Goal: Task Accomplishment & Management: Manage account settings

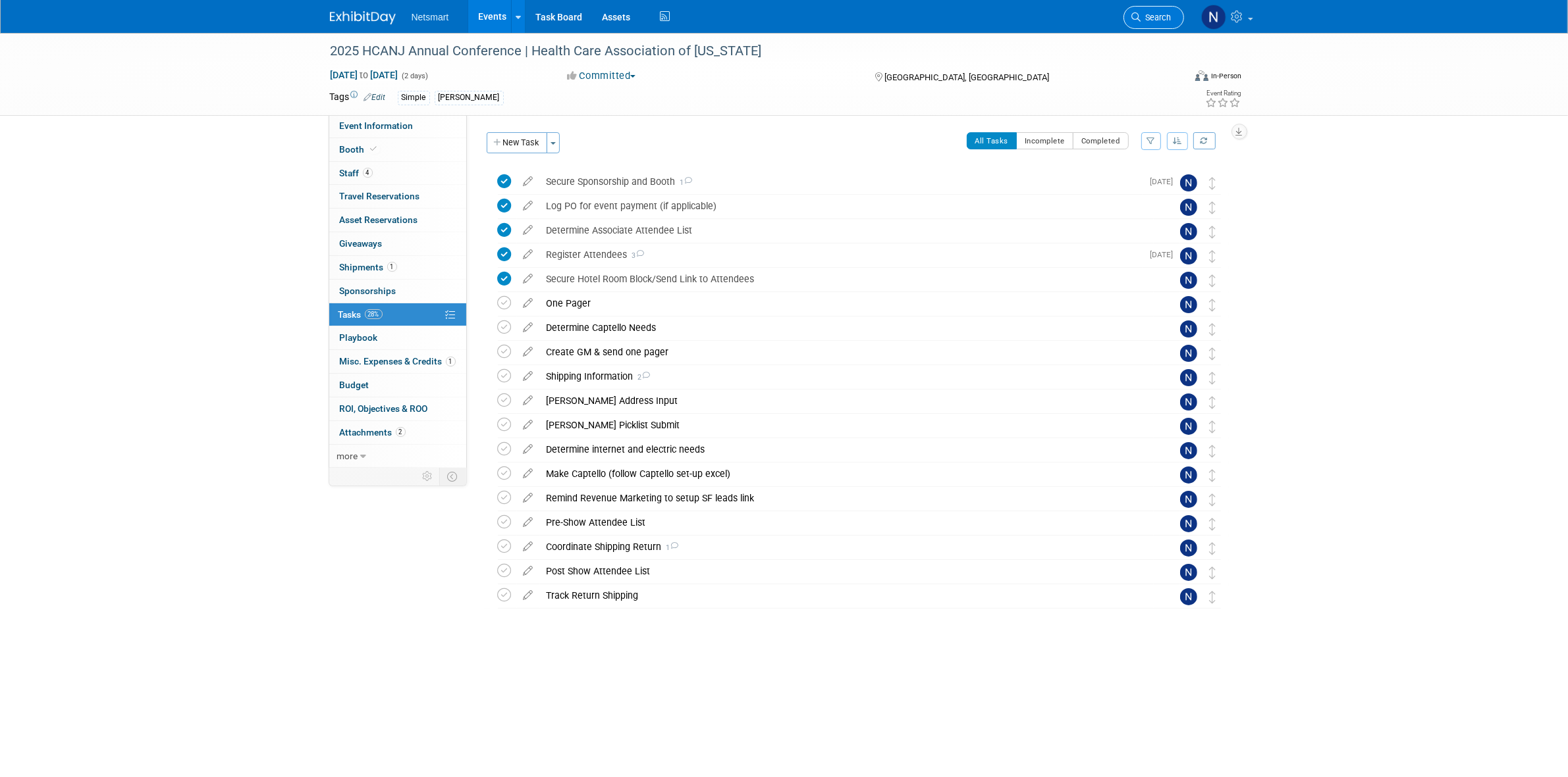
click at [1143, 20] on span "Search" at bounding box center [1156, 17] width 30 height 10
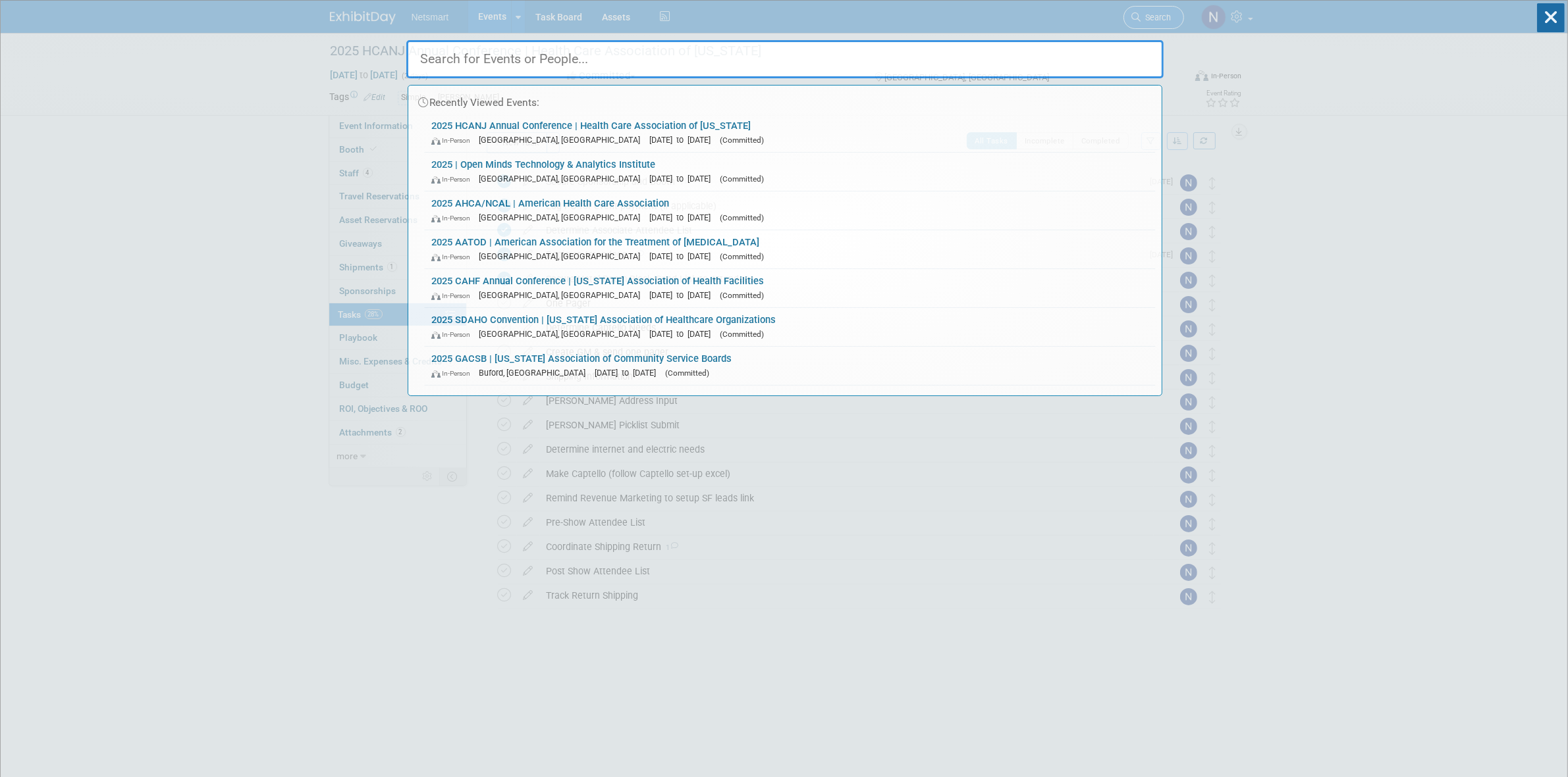
type input "x"
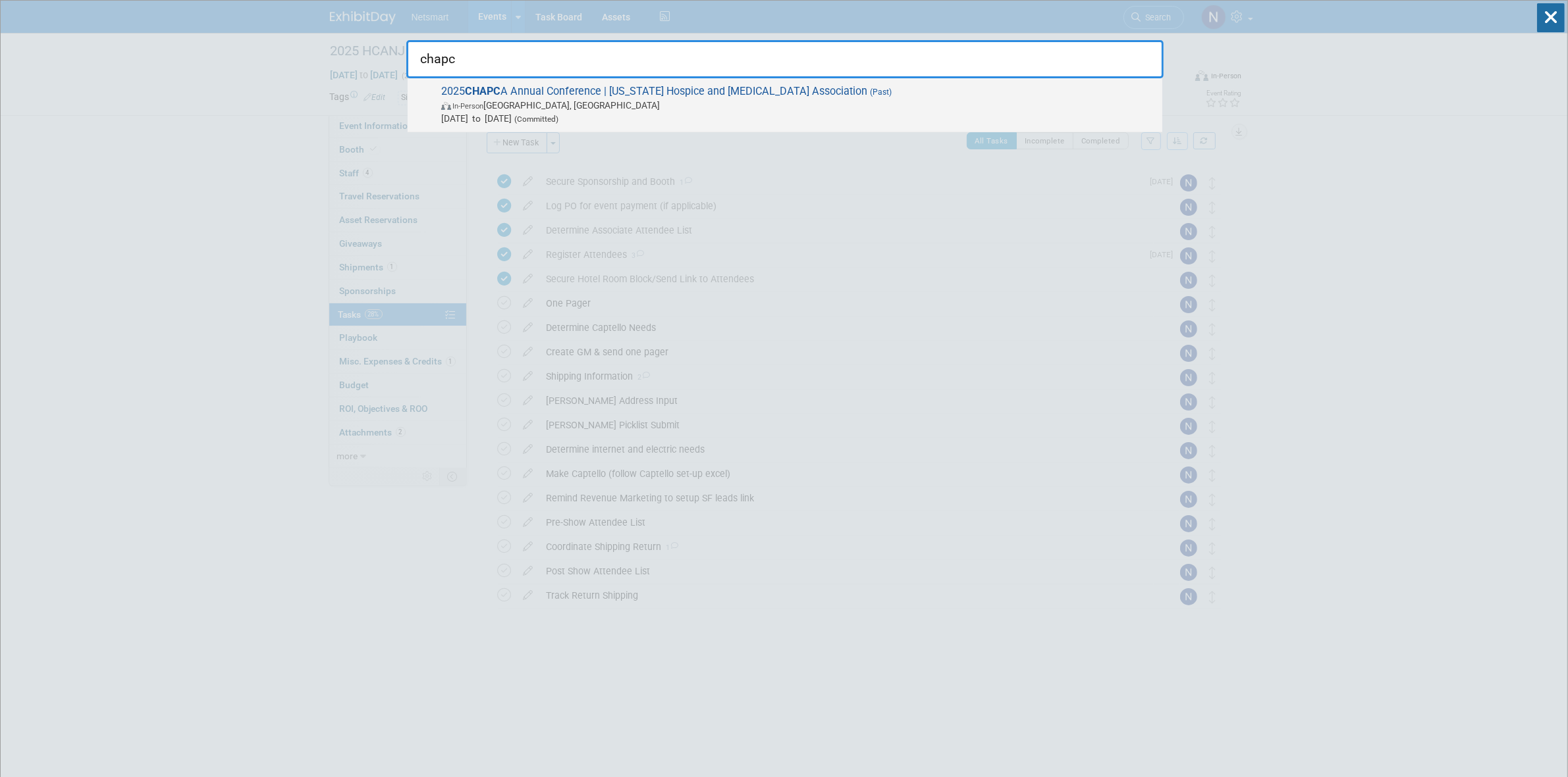
type input "chapc"
click at [740, 110] on span "In-Person Long Beach, CA" at bounding box center [798, 105] width 714 height 13
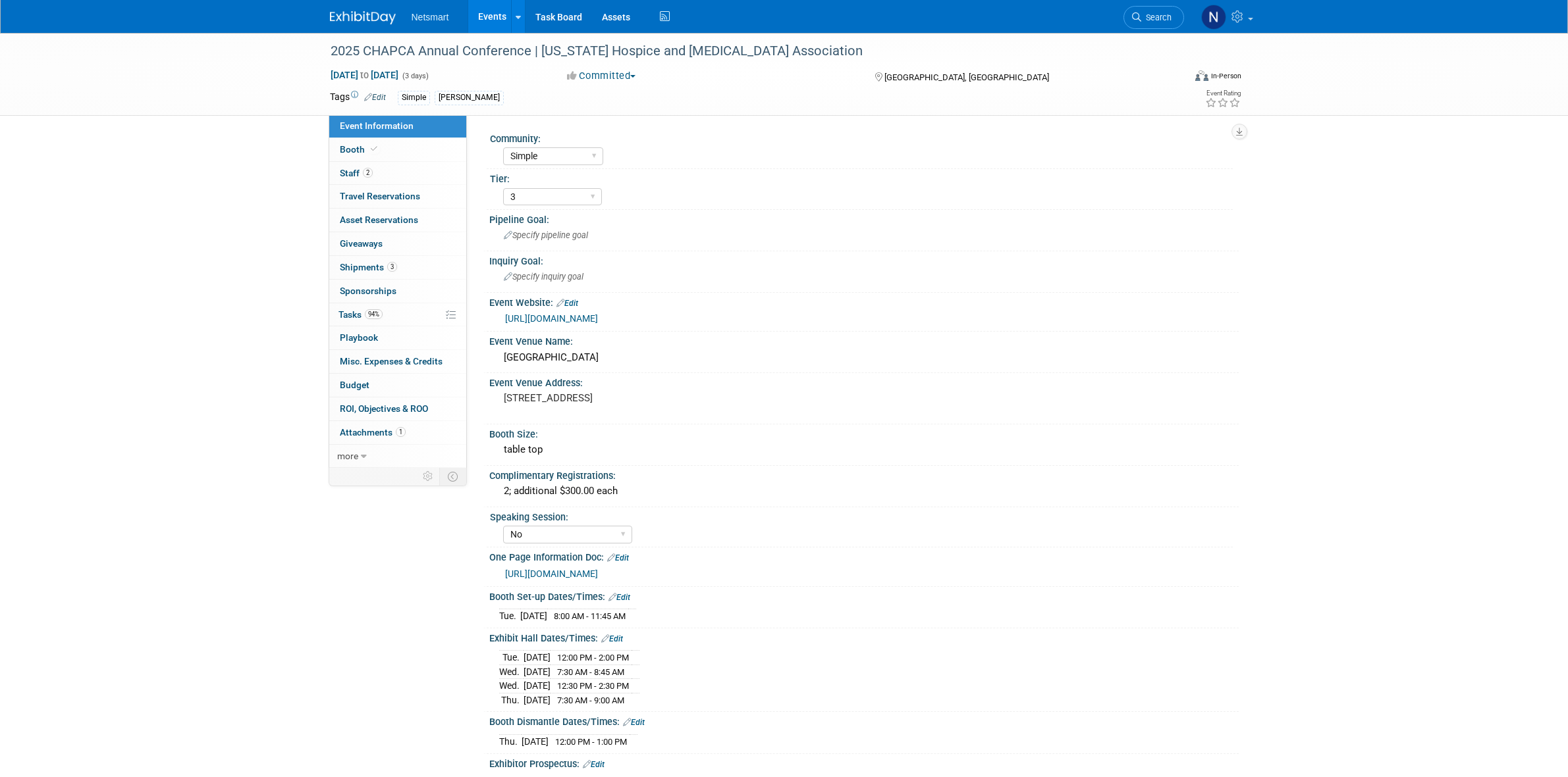
select select "Simple"
select select "3"
select select "No"
click at [371, 313] on span "94%" at bounding box center [373, 314] width 18 height 10
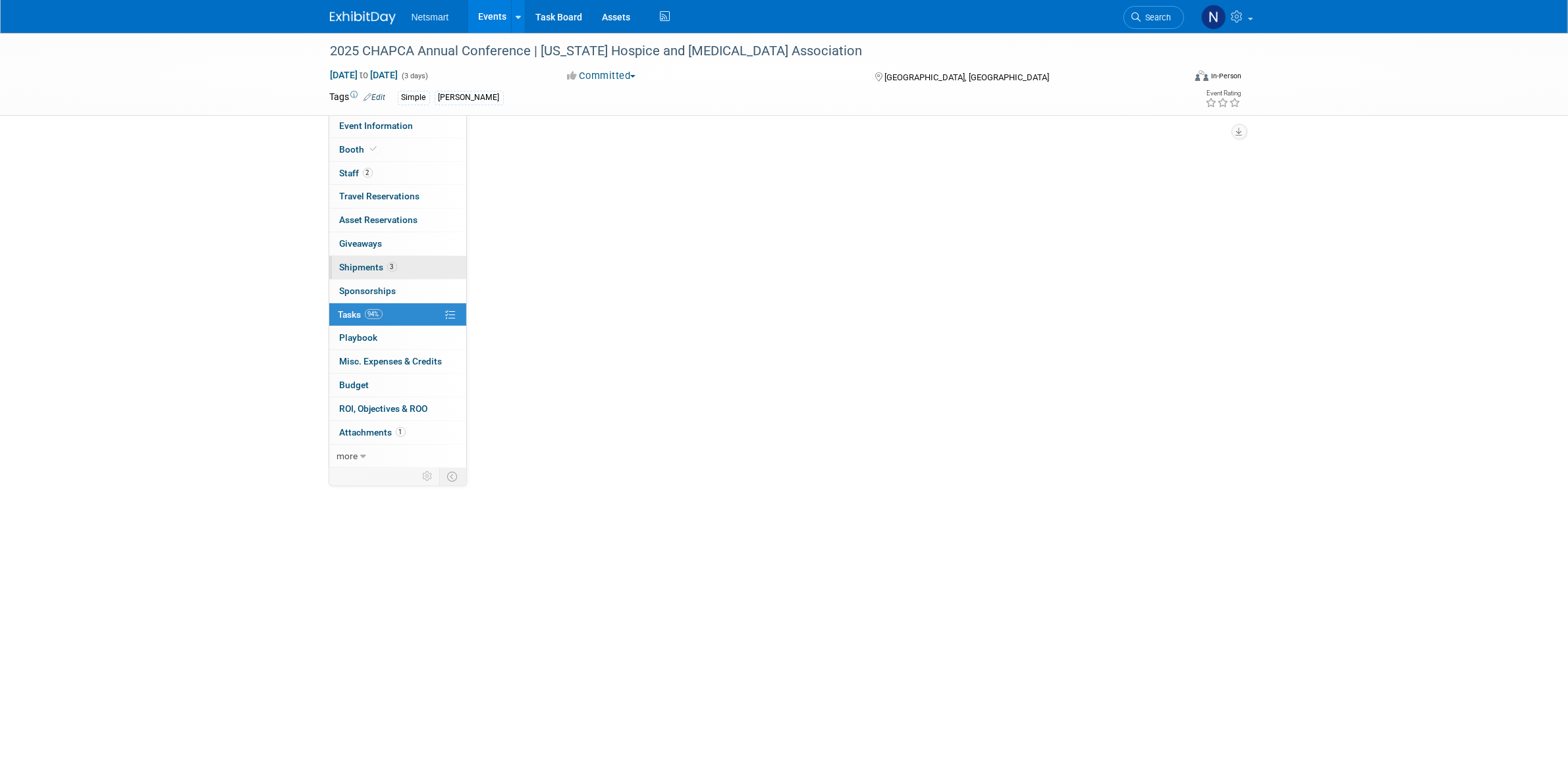
click at [384, 271] on span "Shipments 3" at bounding box center [368, 267] width 57 height 11
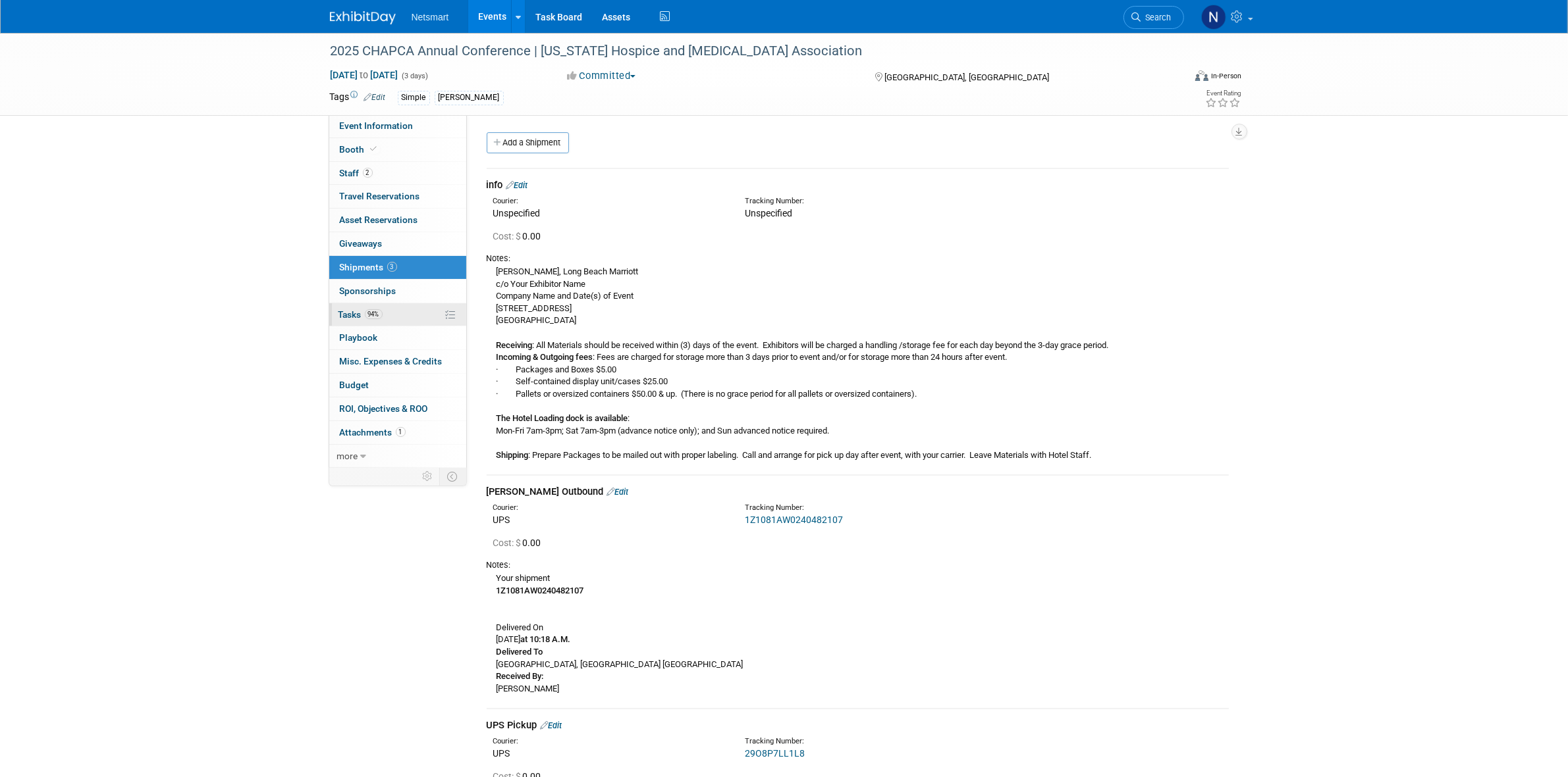
click at [375, 320] on link "94% Tasks 94%" at bounding box center [397, 315] width 137 height 23
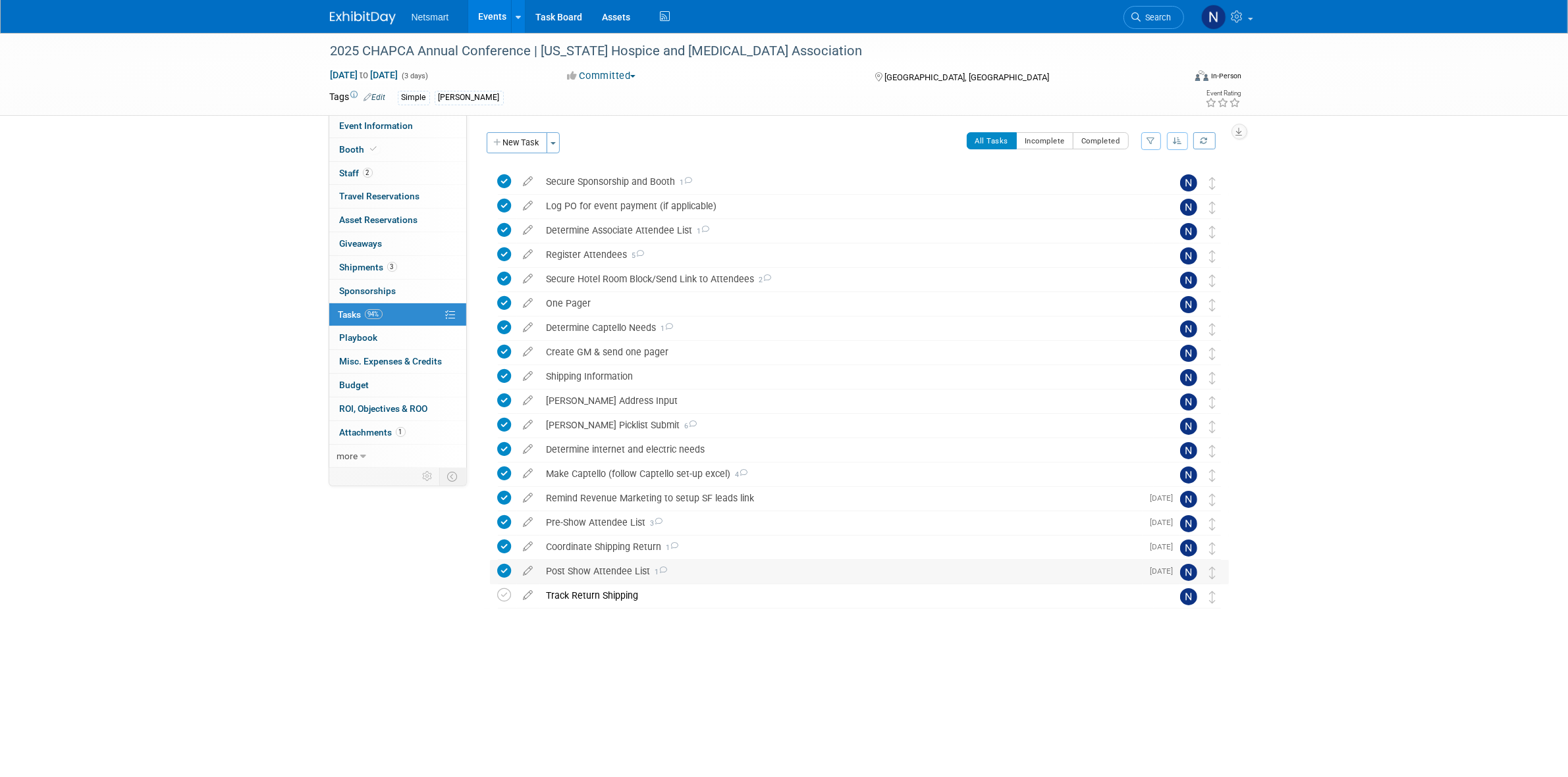
click at [602, 568] on div "Post Show Attendee List 1" at bounding box center [841, 571] width 602 height 22
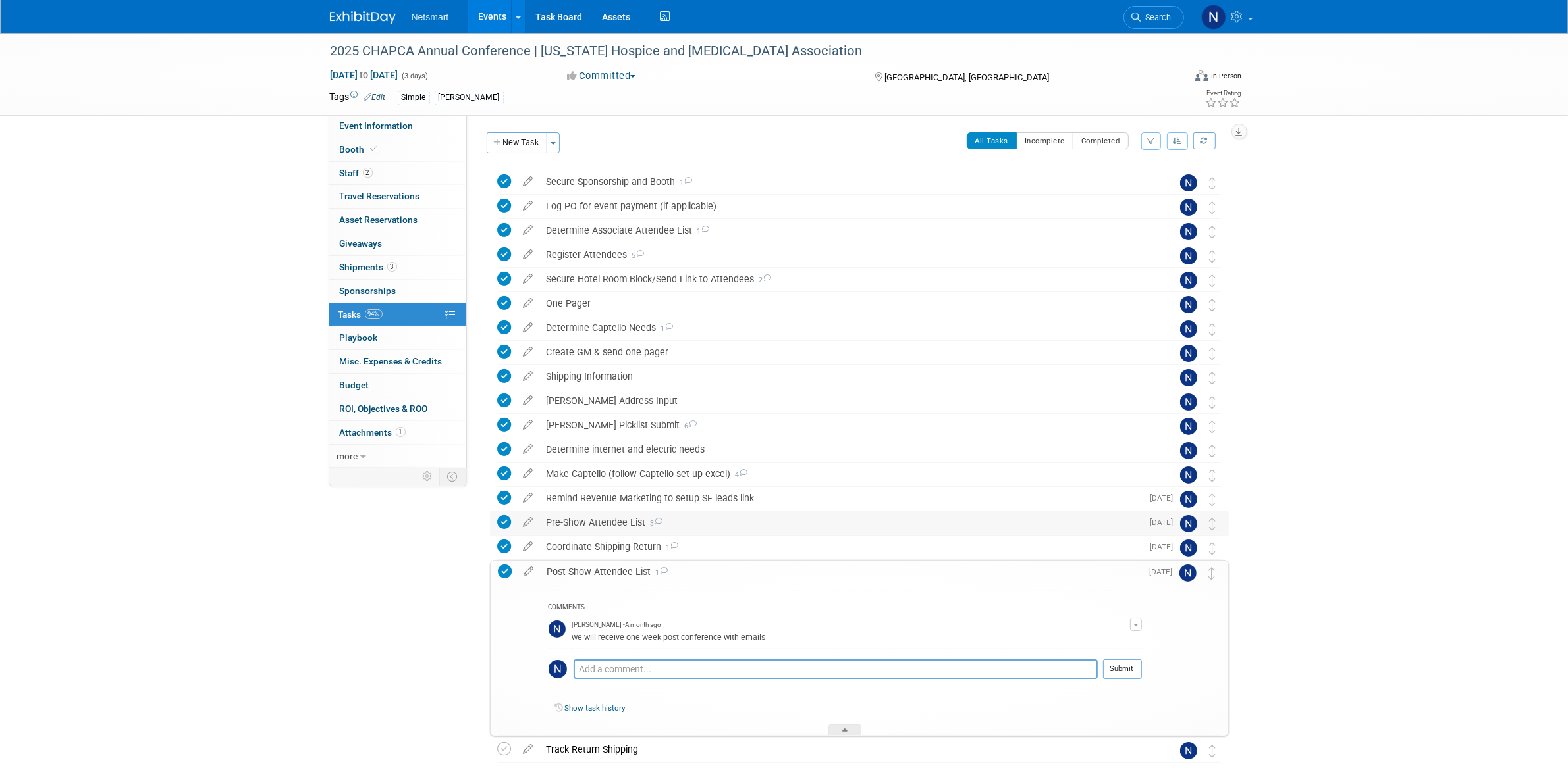
drag, startPoint x: 573, startPoint y: 518, endPoint x: 571, endPoint y: 530, distance: 12.2
click at [573, 517] on div "Pre-Show Attendee List 3" at bounding box center [841, 522] width 602 height 22
